Goal: Obtain resource: Download file/media

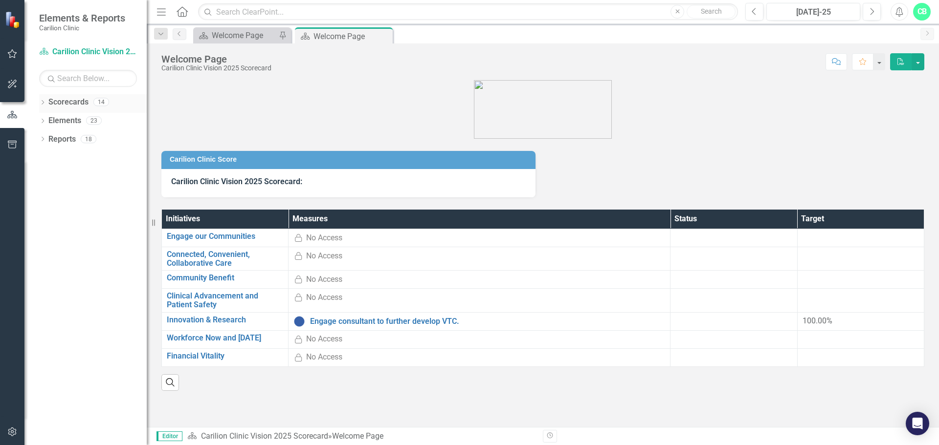
click at [47, 103] on div "Dropdown Scorecards 14" at bounding box center [93, 103] width 108 height 19
click at [45, 105] on icon "Dropdown" at bounding box center [42, 103] width 7 height 5
click at [50, 121] on icon "Dropdown" at bounding box center [47, 120] width 7 height 6
click at [66, 157] on link "Department of Medicine" at bounding box center [105, 158] width 83 height 11
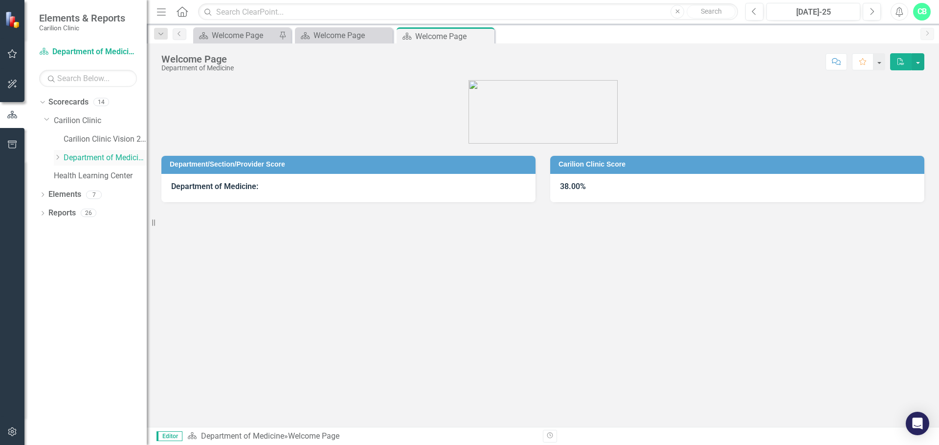
click at [58, 156] on icon at bounding box center [58, 157] width 2 height 5
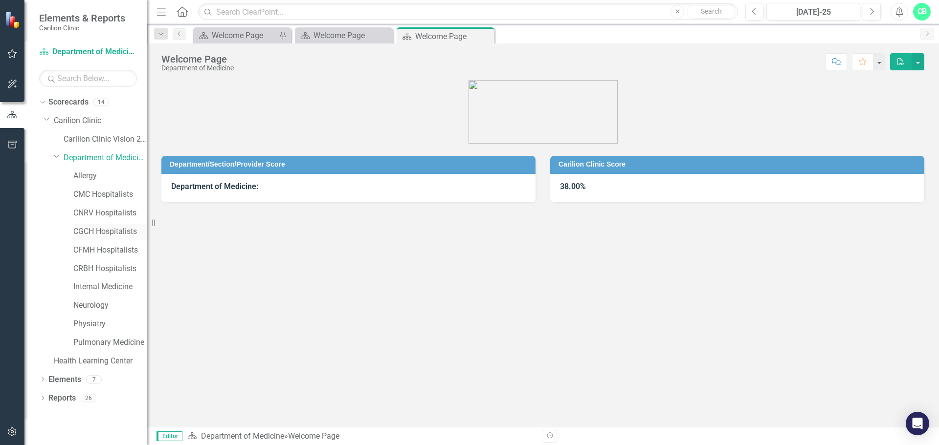
click at [88, 231] on link "CGCH Hospitalists" at bounding box center [109, 231] width 73 height 11
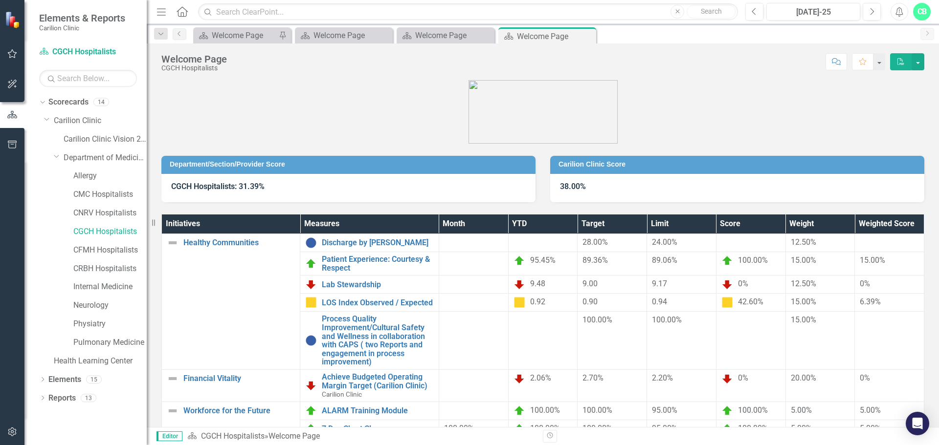
click at [903, 60] on icon "PDF" at bounding box center [900, 61] width 9 height 7
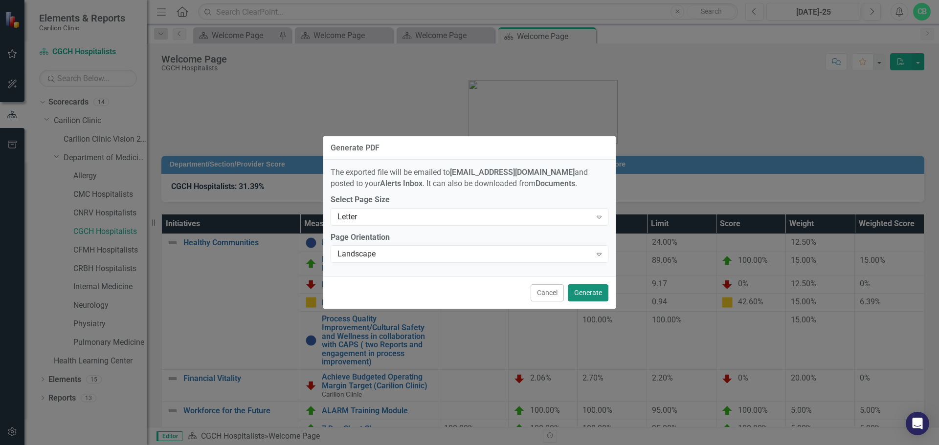
click at [592, 291] on button "Generate" at bounding box center [588, 293] width 41 height 17
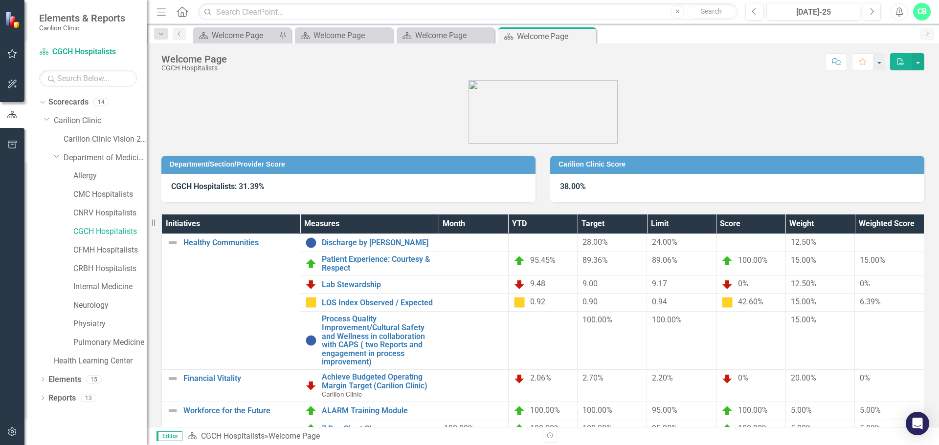
click at [877, 140] on figure at bounding box center [542, 112] width 763 height 64
click at [901, 60] on icon "PDF" at bounding box center [900, 61] width 9 height 7
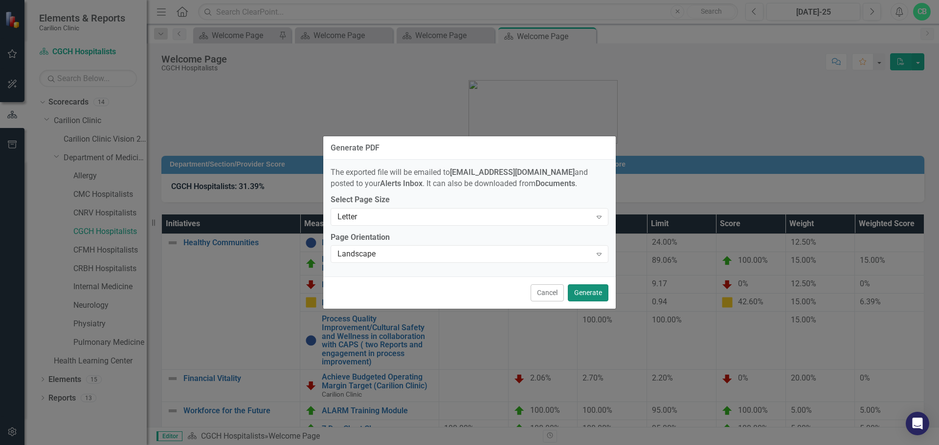
click at [583, 292] on button "Generate" at bounding box center [588, 293] width 41 height 17
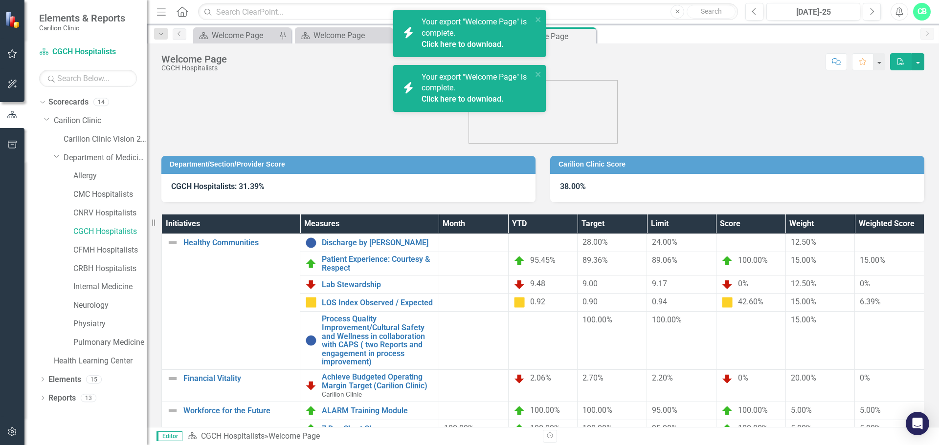
click at [483, 37] on div "Your export "Welcome Page" is complete. Click here to download." at bounding box center [476, 34] width 110 height 34
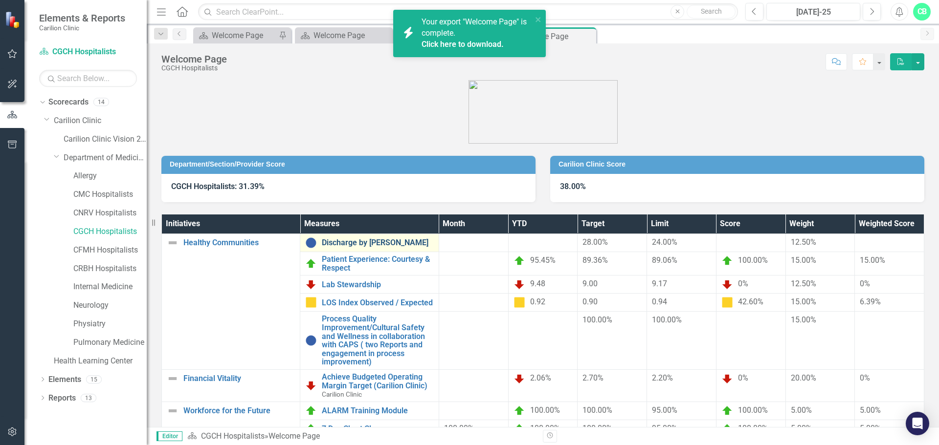
click at [376, 242] on link "Discharge by [PERSON_NAME]" at bounding box center [377, 243] width 111 height 9
